Goal: Information Seeking & Learning: Learn about a topic

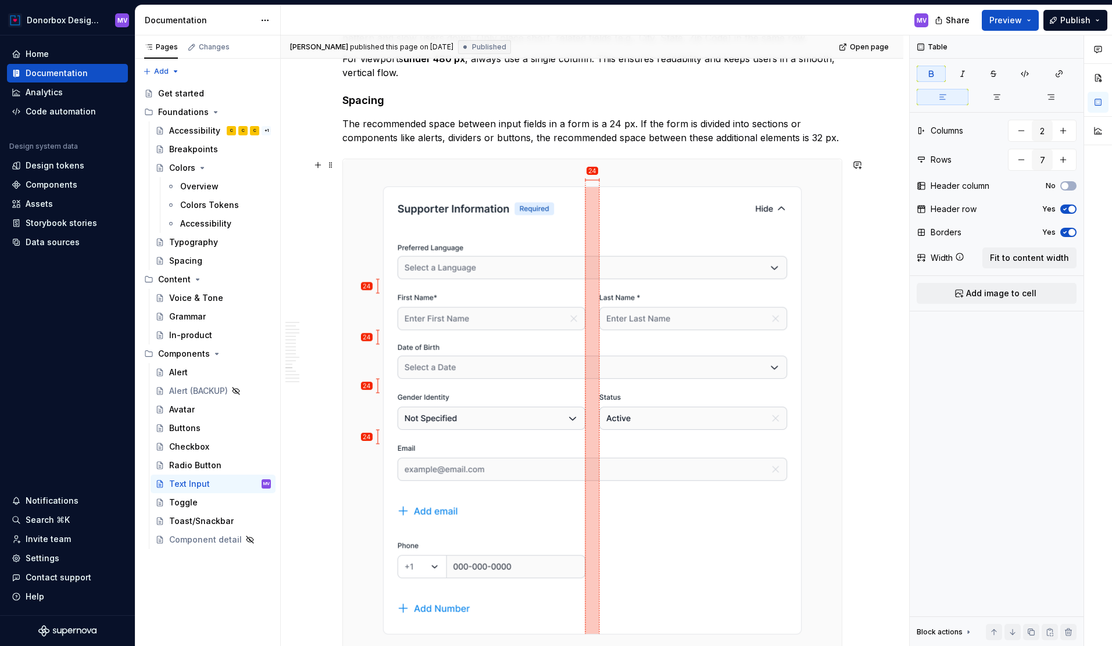
scroll to position [3257, 0]
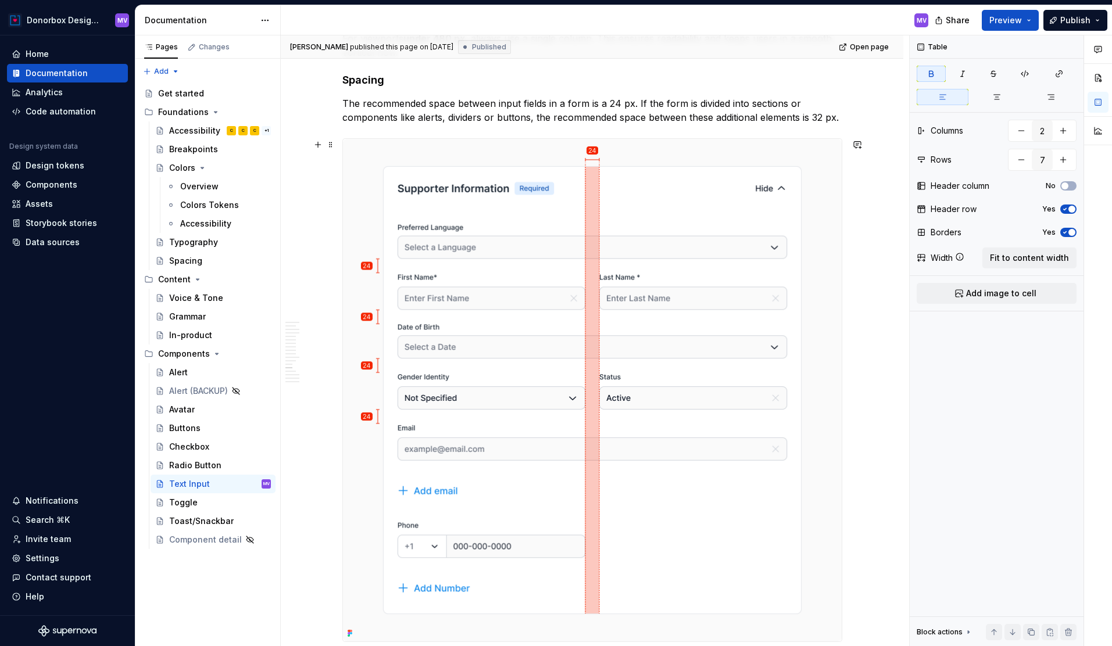
click at [568, 301] on img at bounding box center [592, 390] width 499 height 503
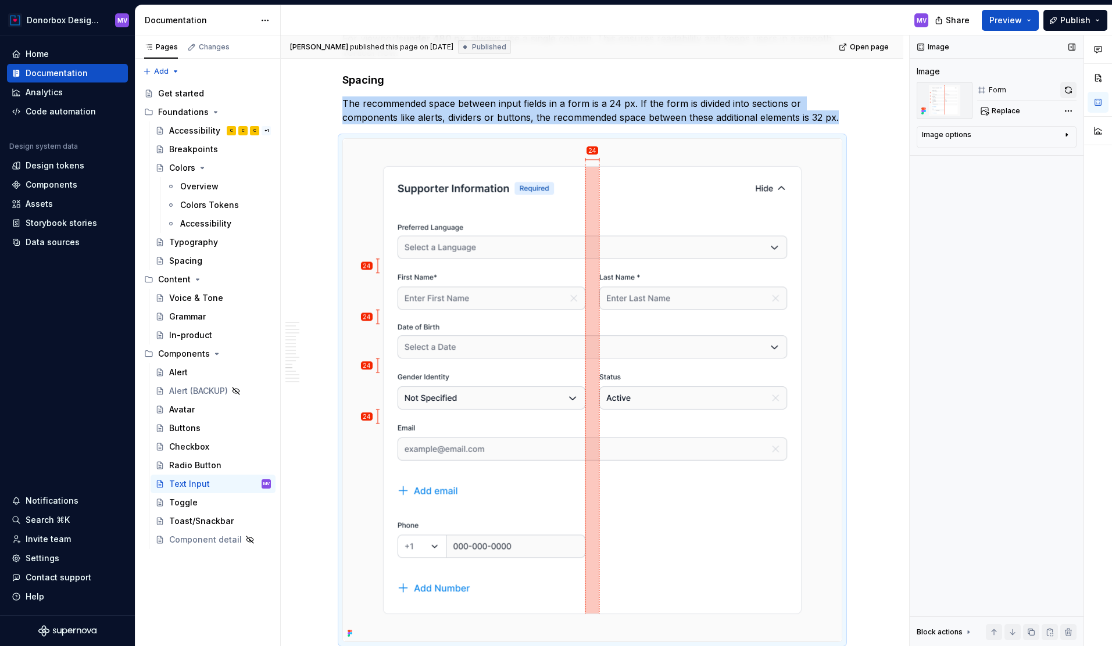
click at [1071, 89] on button "button" at bounding box center [1068, 90] width 16 height 16
click at [201, 129] on div "Accessibility" at bounding box center [194, 131] width 51 height 12
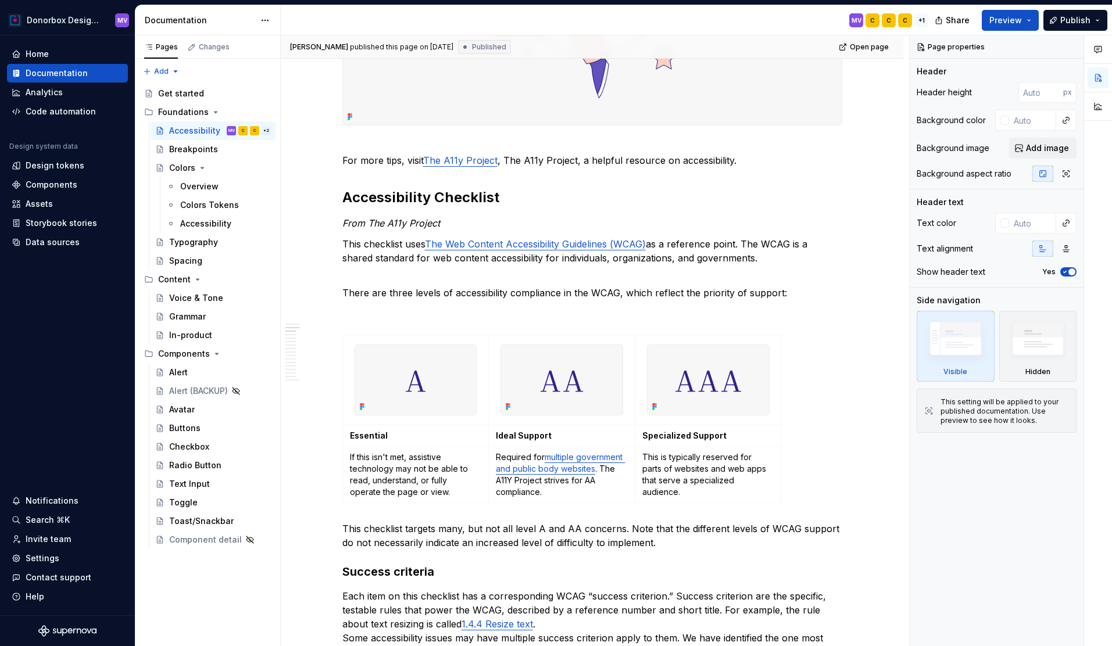
scroll to position [404, 0]
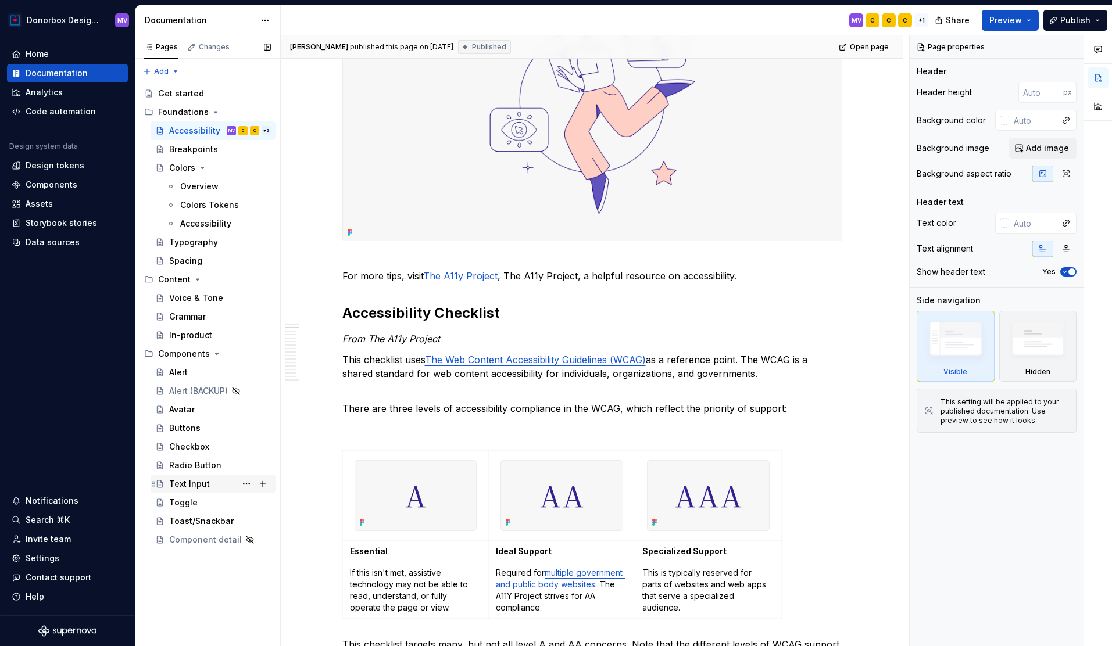
click at [196, 482] on div "Text Input" at bounding box center [189, 484] width 41 height 12
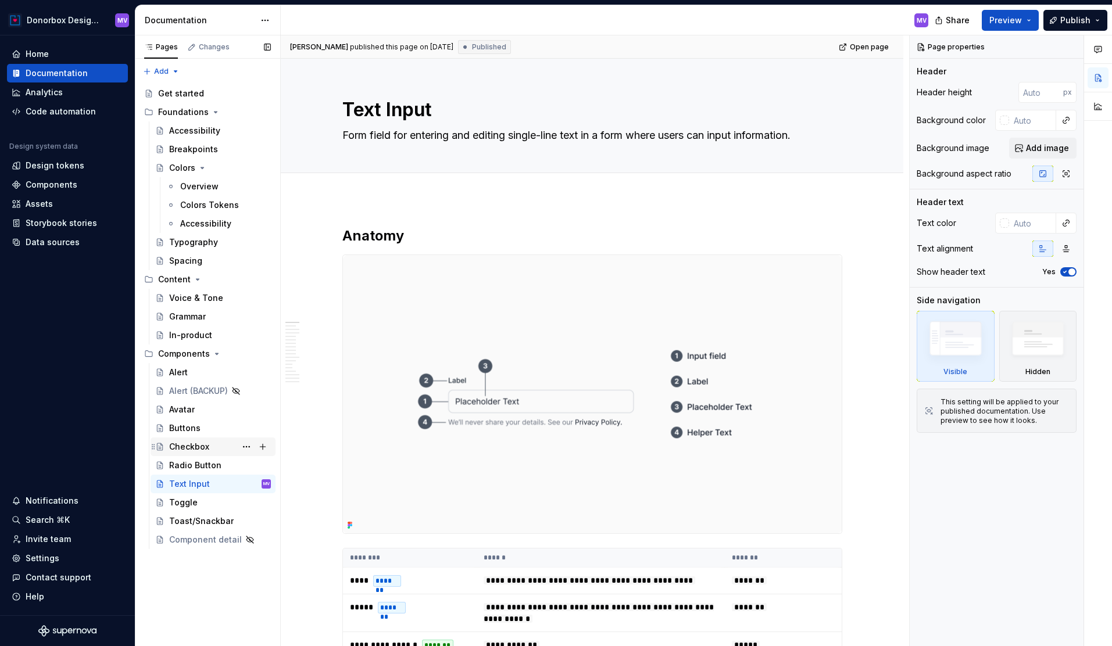
click at [181, 449] on div "Checkbox" at bounding box center [189, 447] width 40 height 12
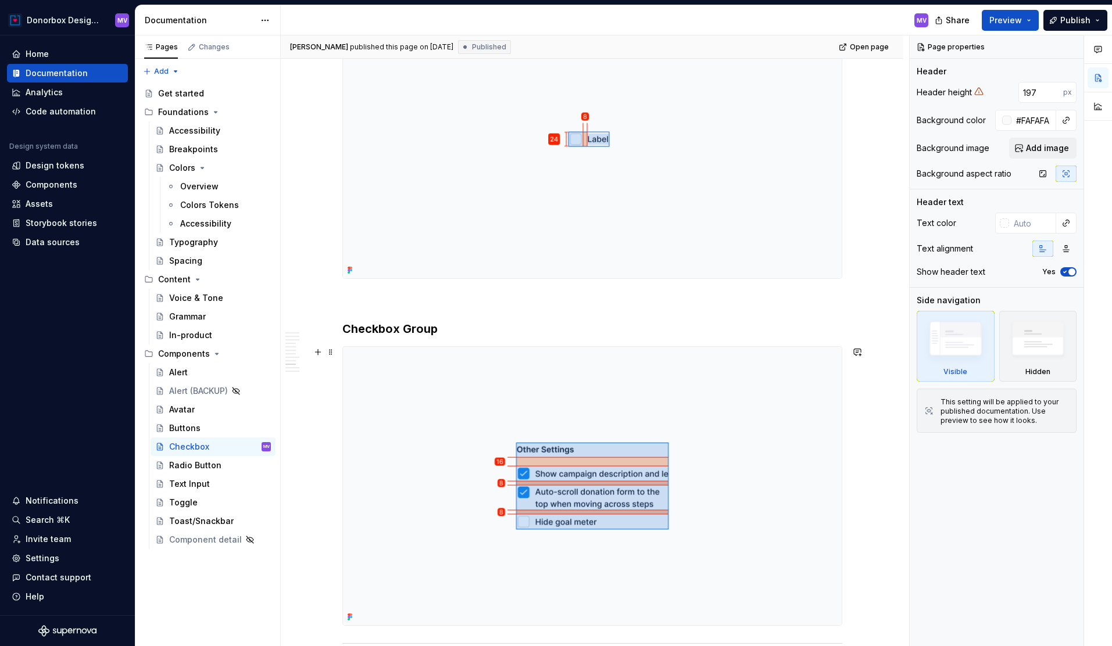
scroll to position [2875, 0]
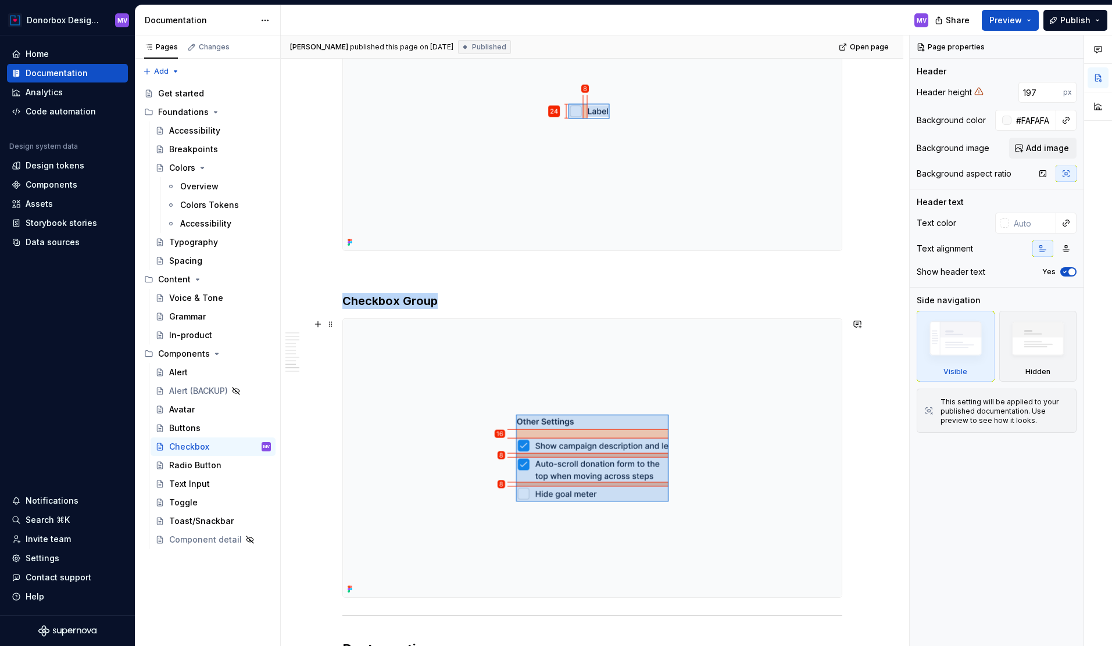
click at [564, 388] on img at bounding box center [592, 458] width 499 height 278
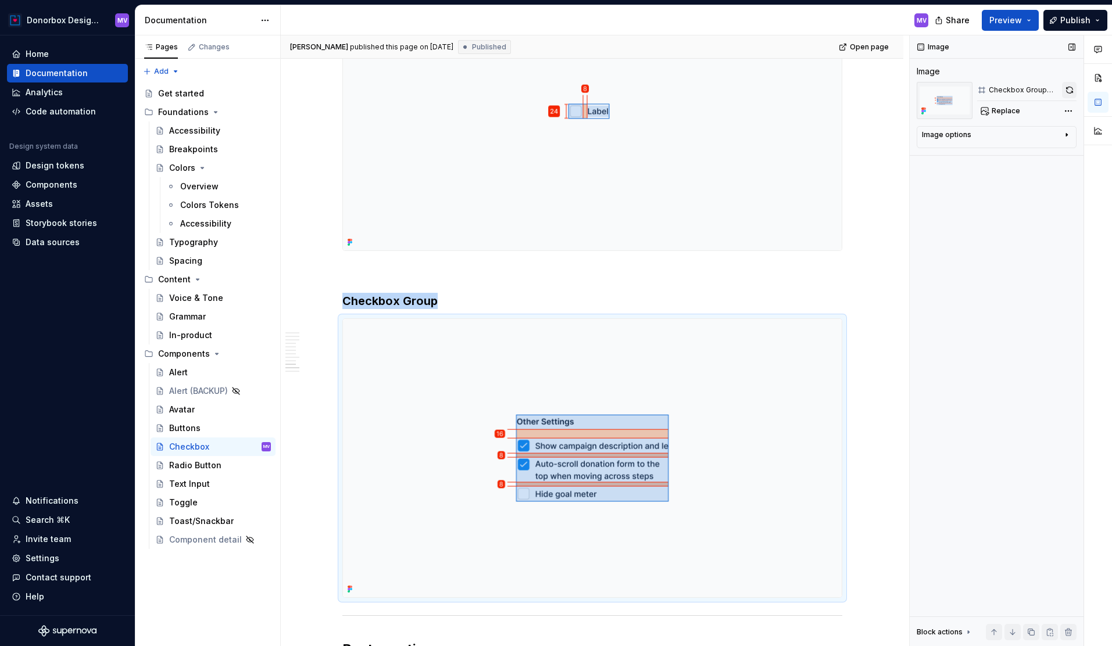
click at [1071, 88] on button "button" at bounding box center [1069, 90] width 15 height 16
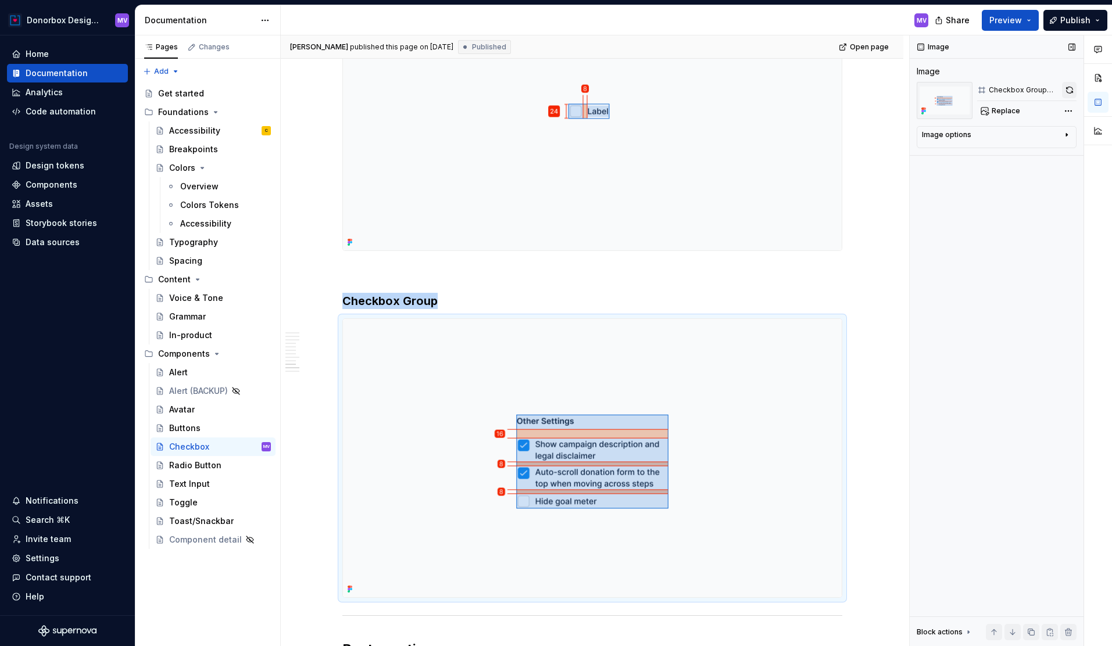
click at [1067, 89] on button "button" at bounding box center [1069, 90] width 15 height 16
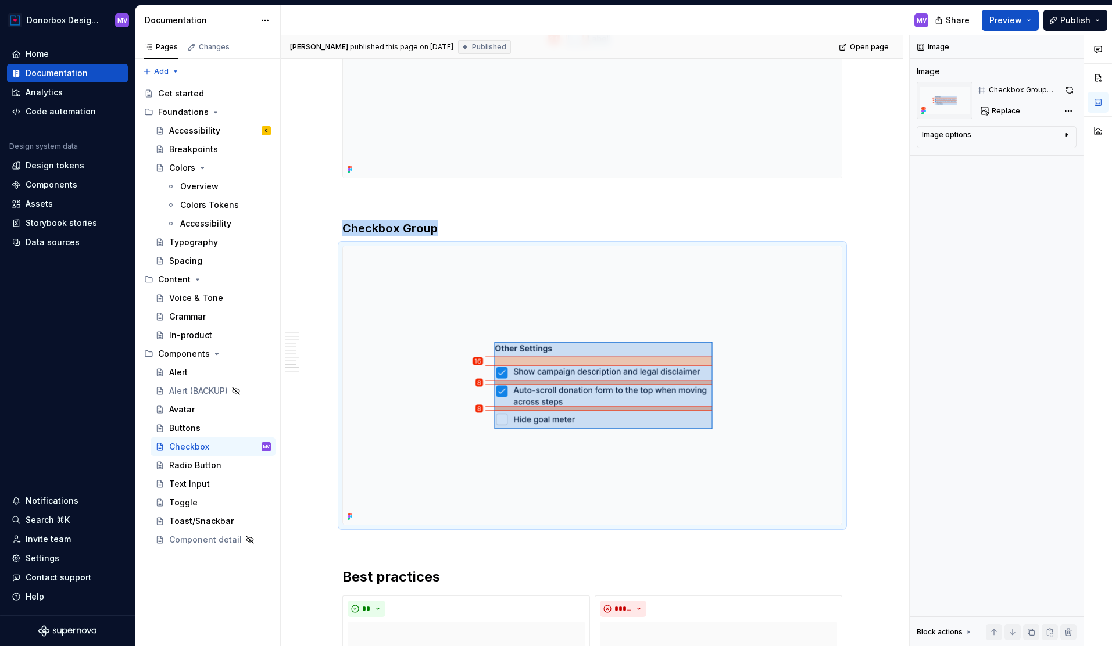
scroll to position [2883, 0]
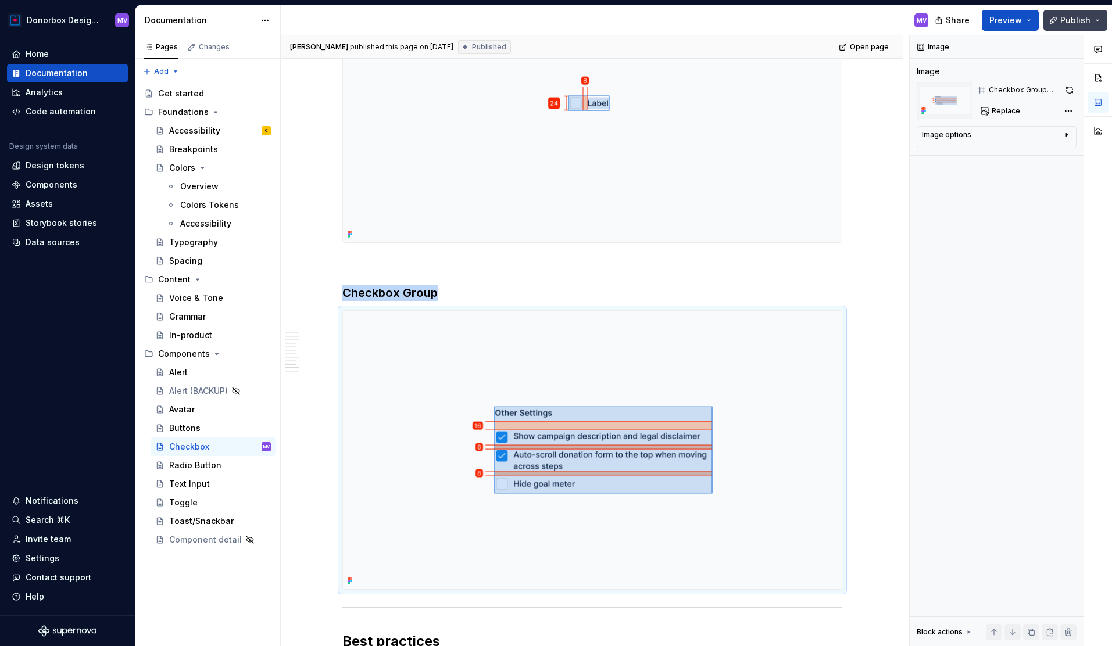
click at [1064, 17] on span "Publish" at bounding box center [1075, 21] width 30 height 12
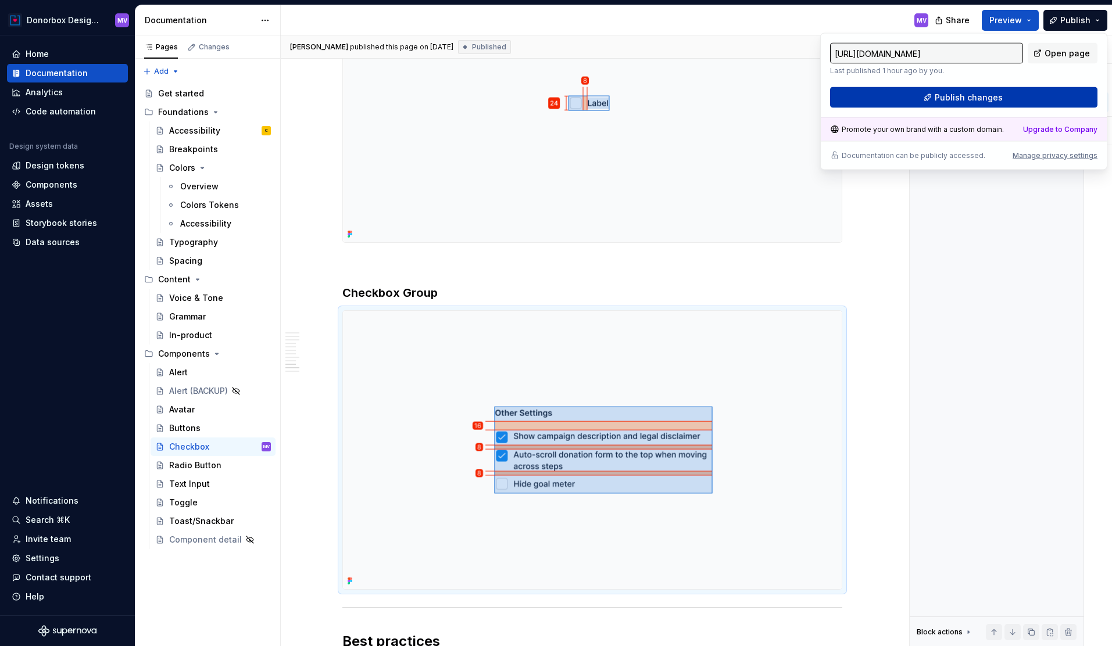
click at [1033, 102] on button "Publish changes" at bounding box center [963, 97] width 267 height 21
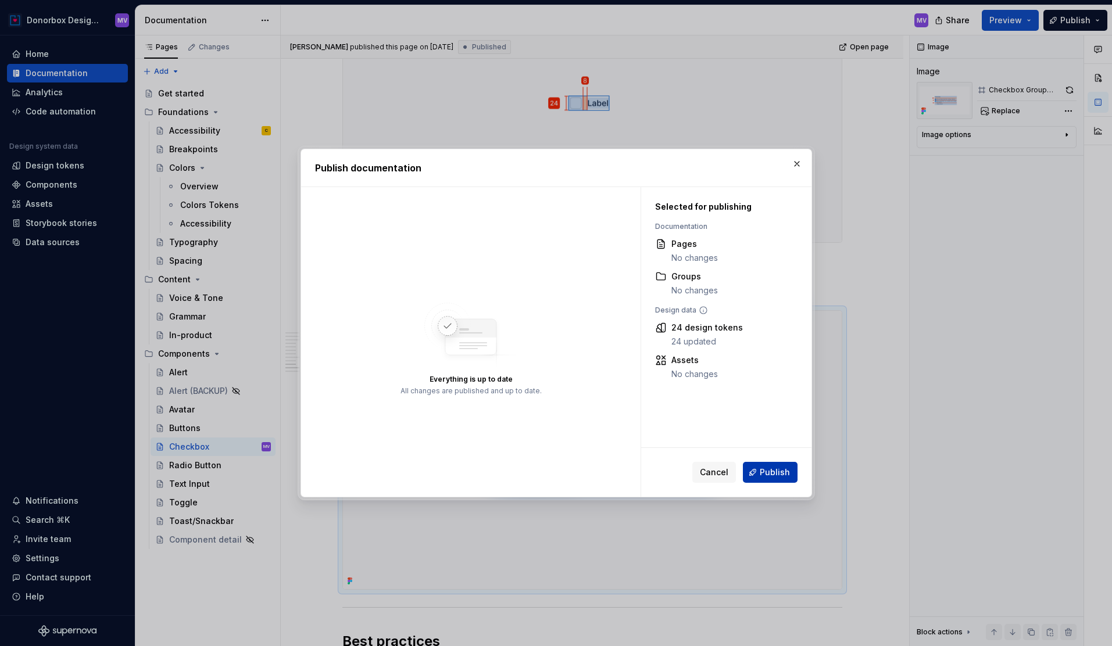
click at [773, 467] on span "Publish" at bounding box center [774, 473] width 30 height 12
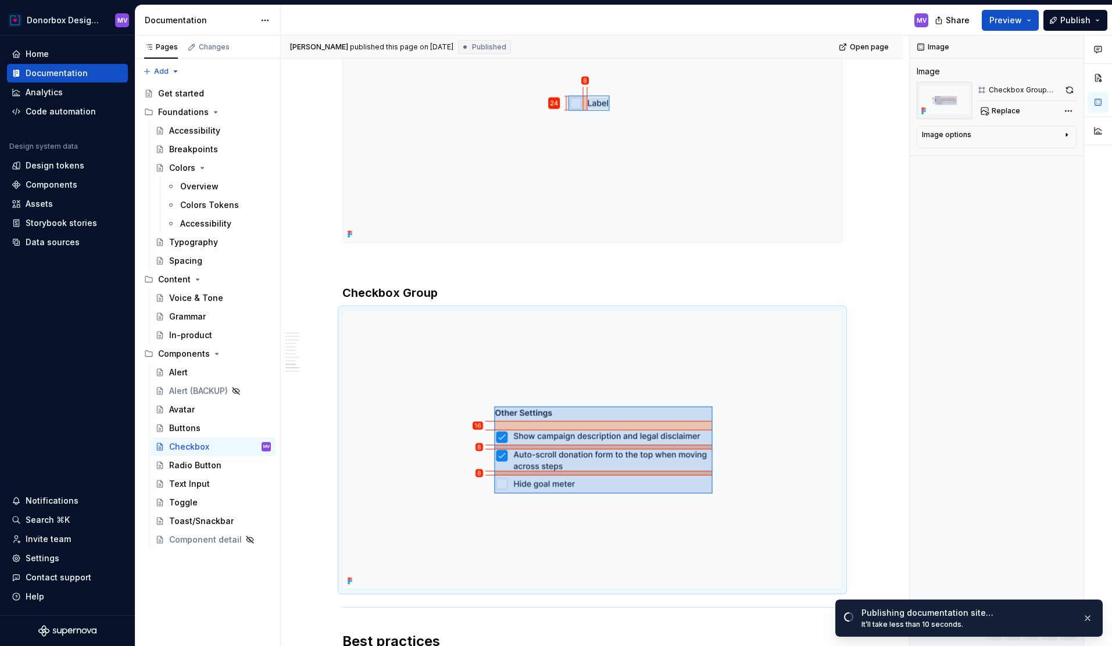
type textarea "*"
